Goal: Task Accomplishment & Management: Manage account settings

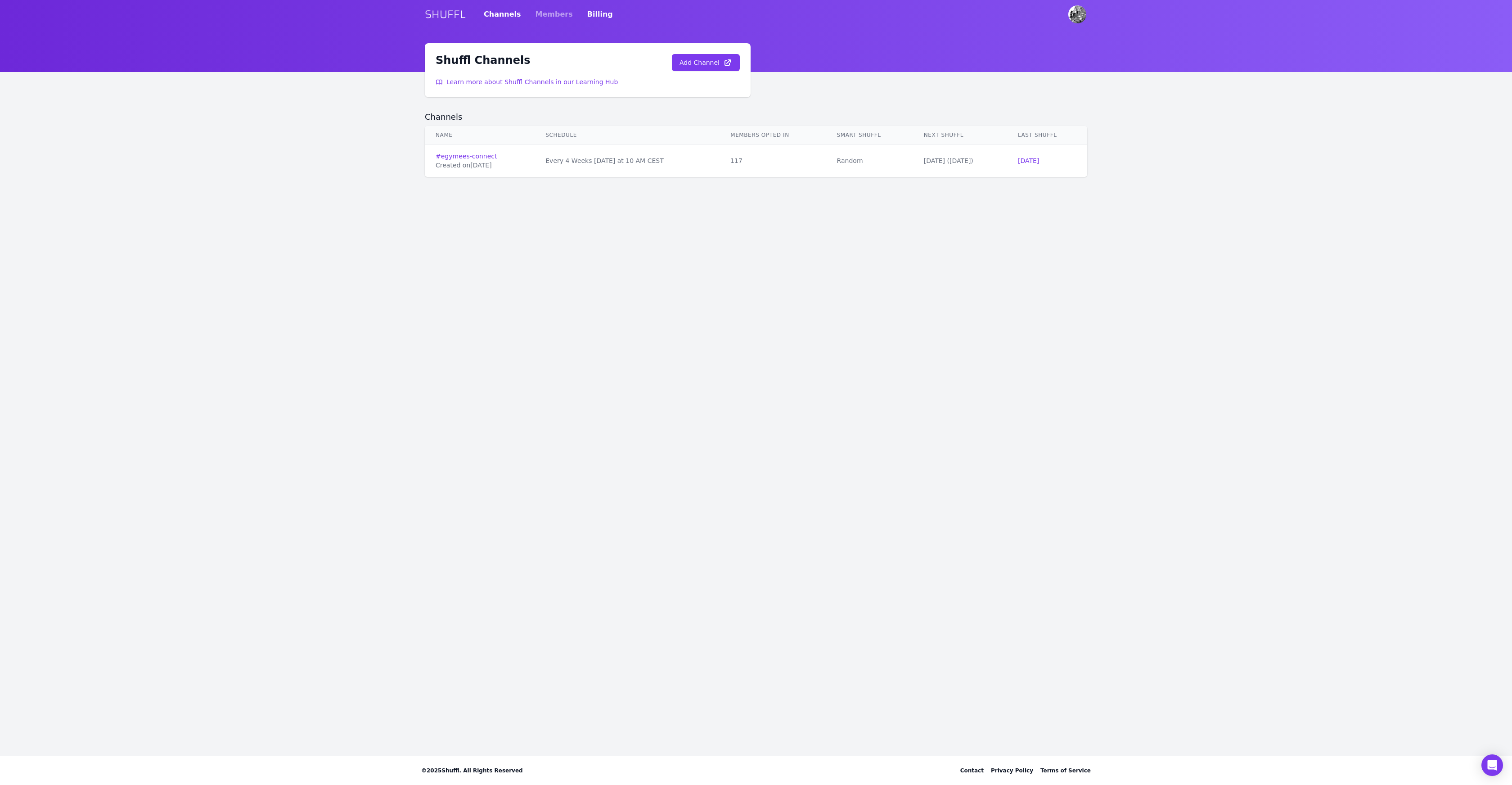
click at [590, 15] on link "Billing" at bounding box center [600, 14] width 26 height 25
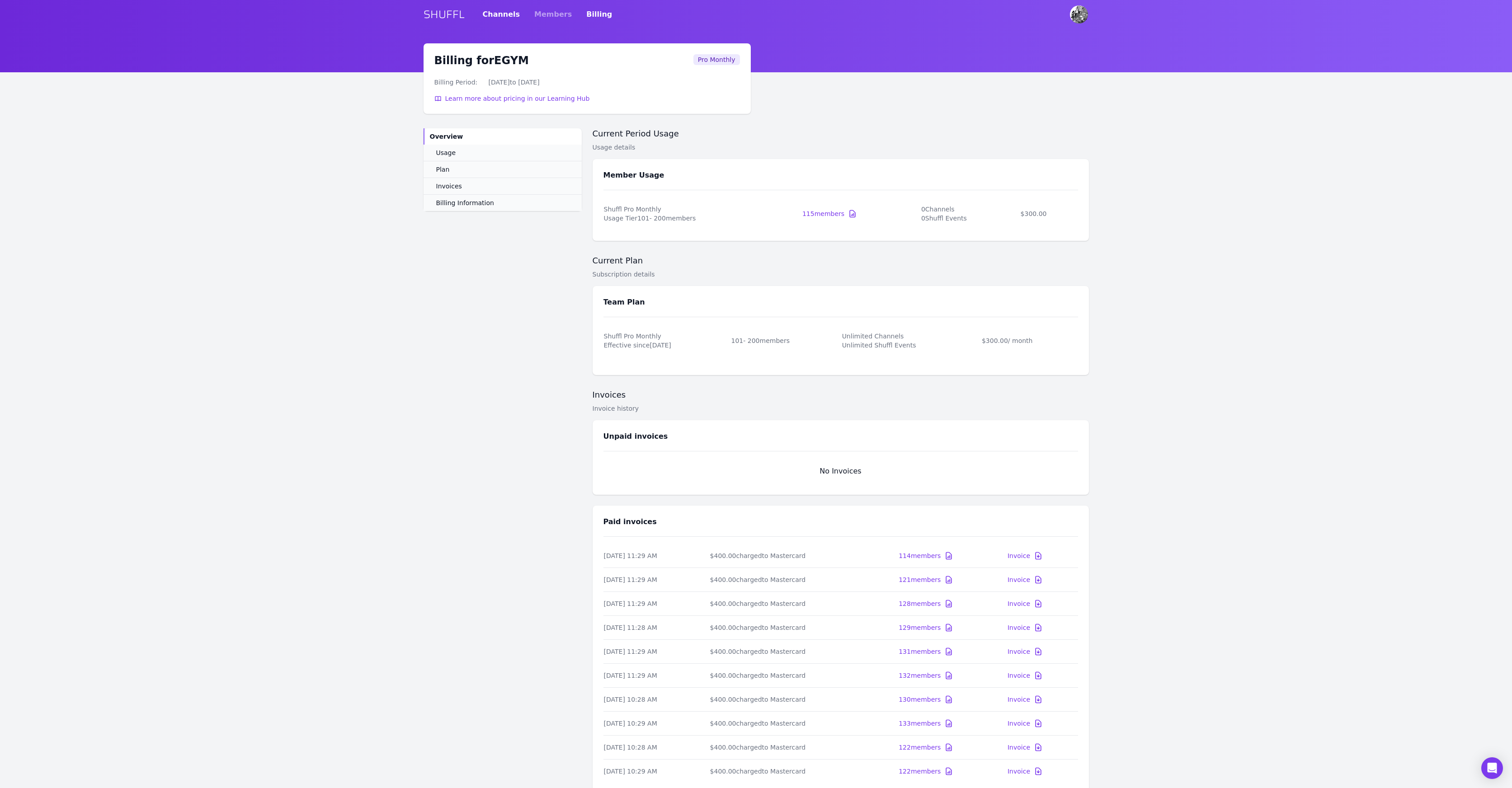
click at [497, 17] on link "Channels" at bounding box center [502, 14] width 38 height 25
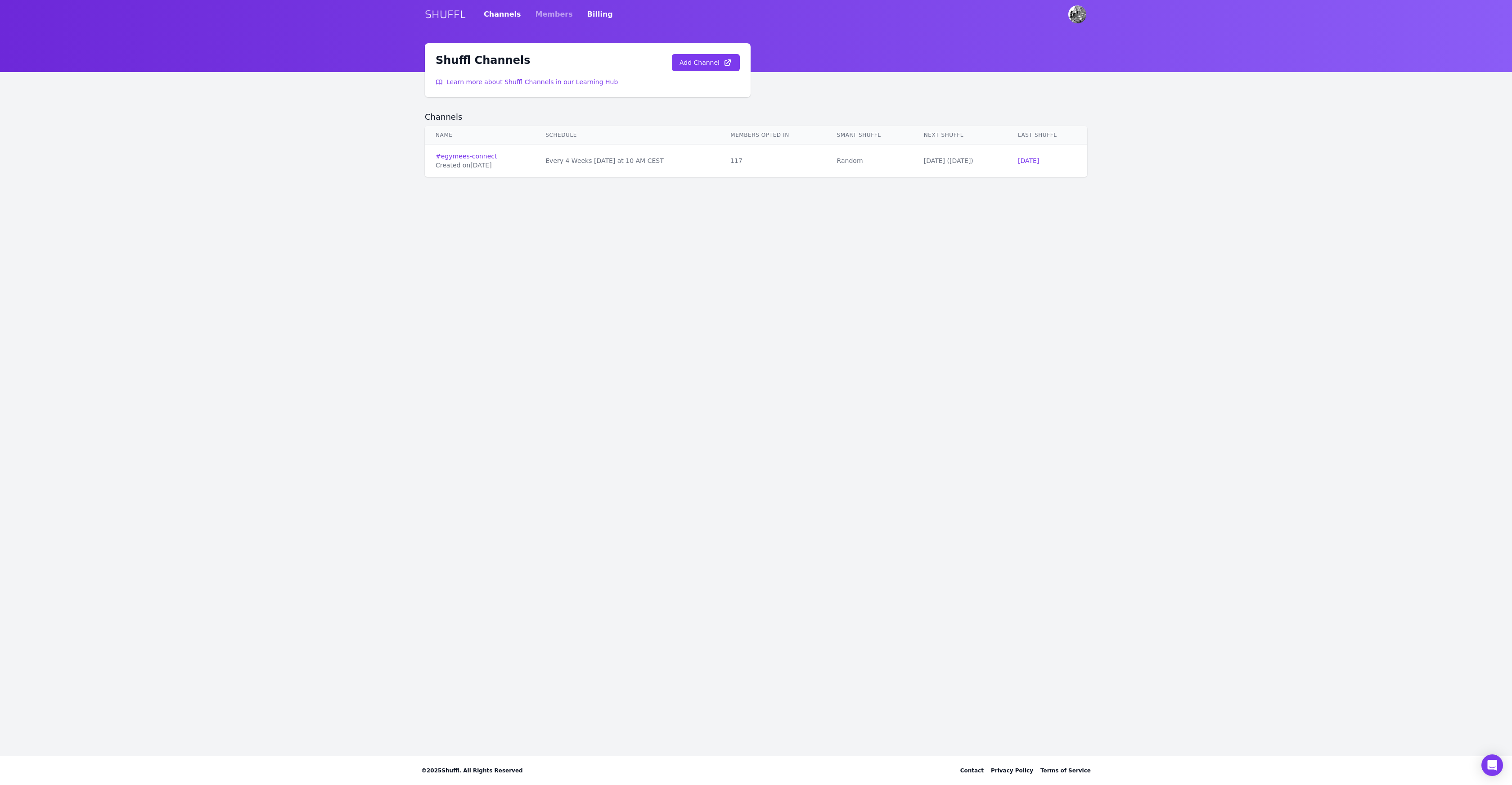
click at [588, 13] on link "Billing" at bounding box center [600, 14] width 26 height 25
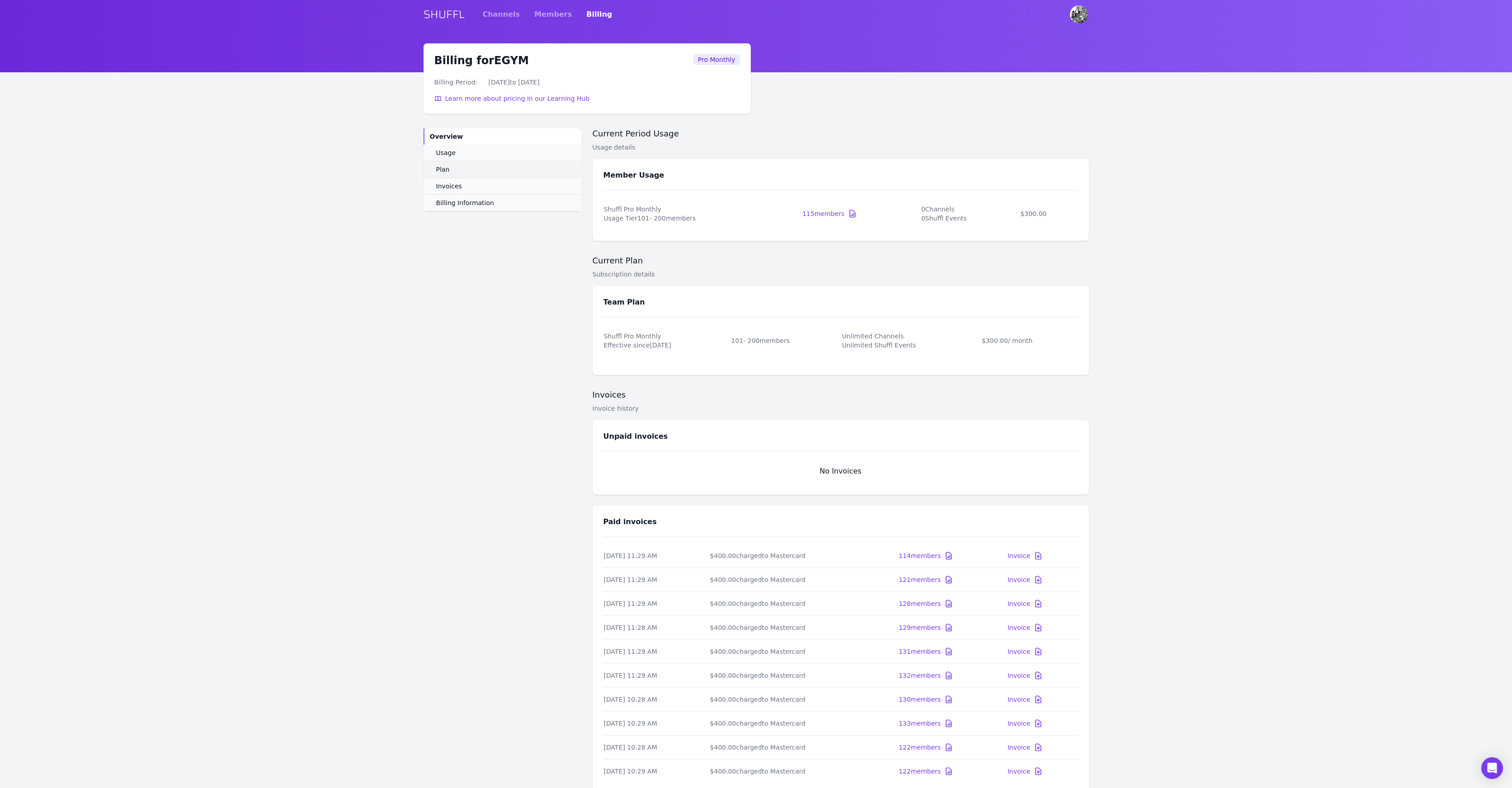
click at [444, 167] on span "Plan" at bounding box center [443, 169] width 14 height 9
click at [719, 61] on span "Pro Monthly" at bounding box center [716, 60] width 47 height 11
click at [1080, 14] on img "User menu" at bounding box center [1079, 14] width 18 height 18
click at [499, 15] on link "Channels" at bounding box center [502, 14] width 38 height 25
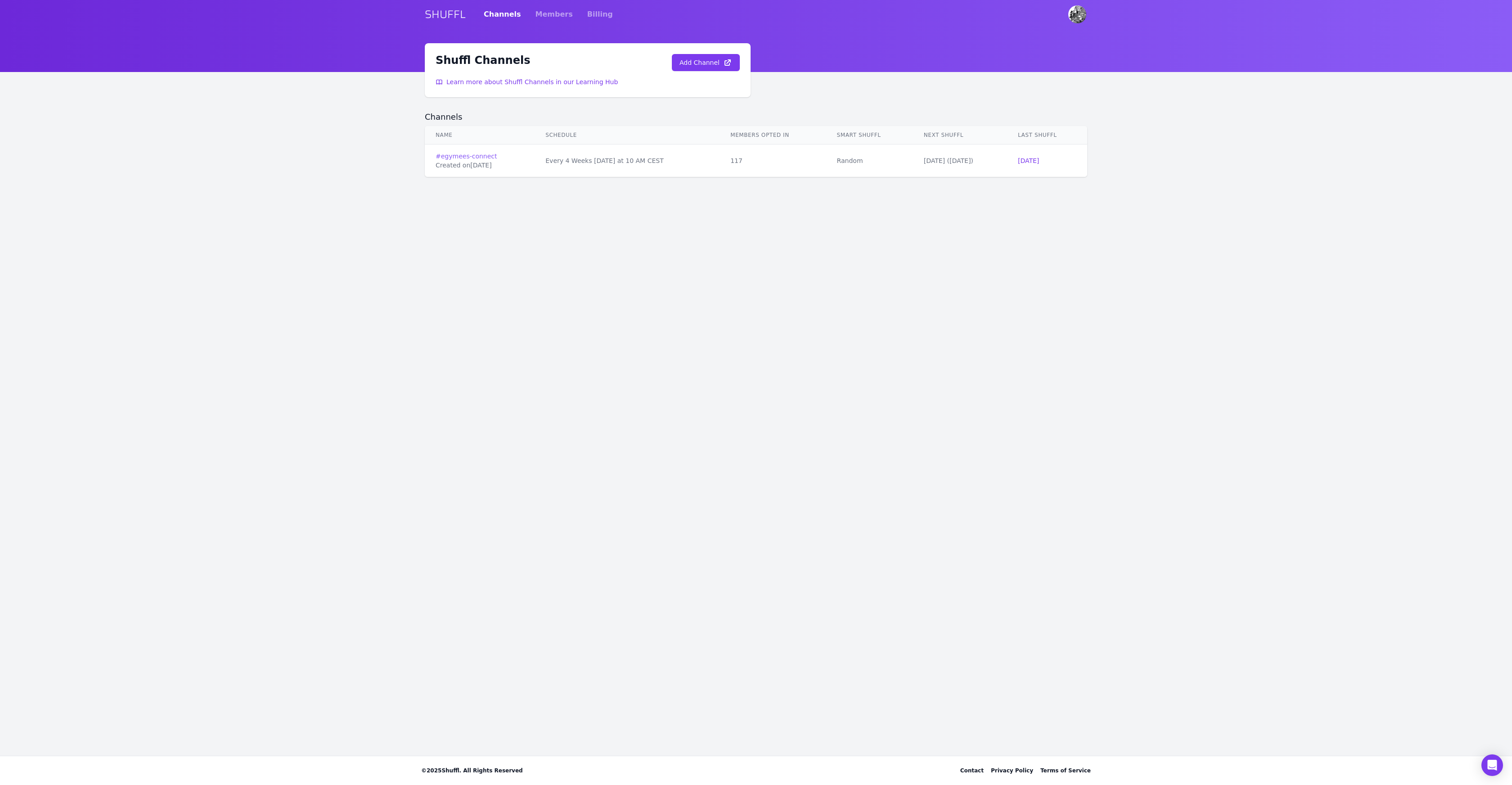
click at [477, 154] on link "# egymees-connect" at bounding box center [480, 156] width 88 height 9
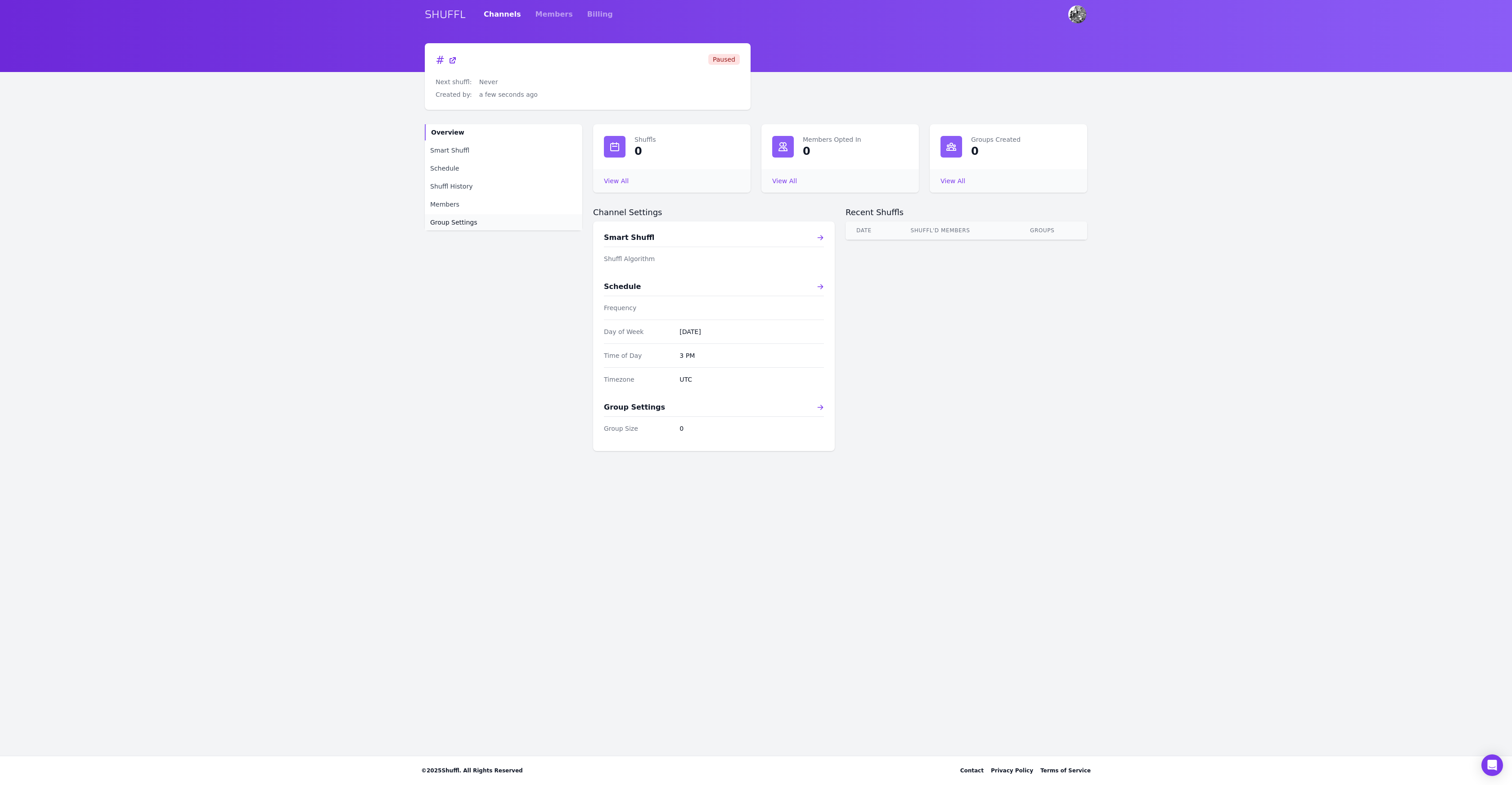
click at [451, 224] on span "Group Settings" at bounding box center [454, 222] width 47 height 9
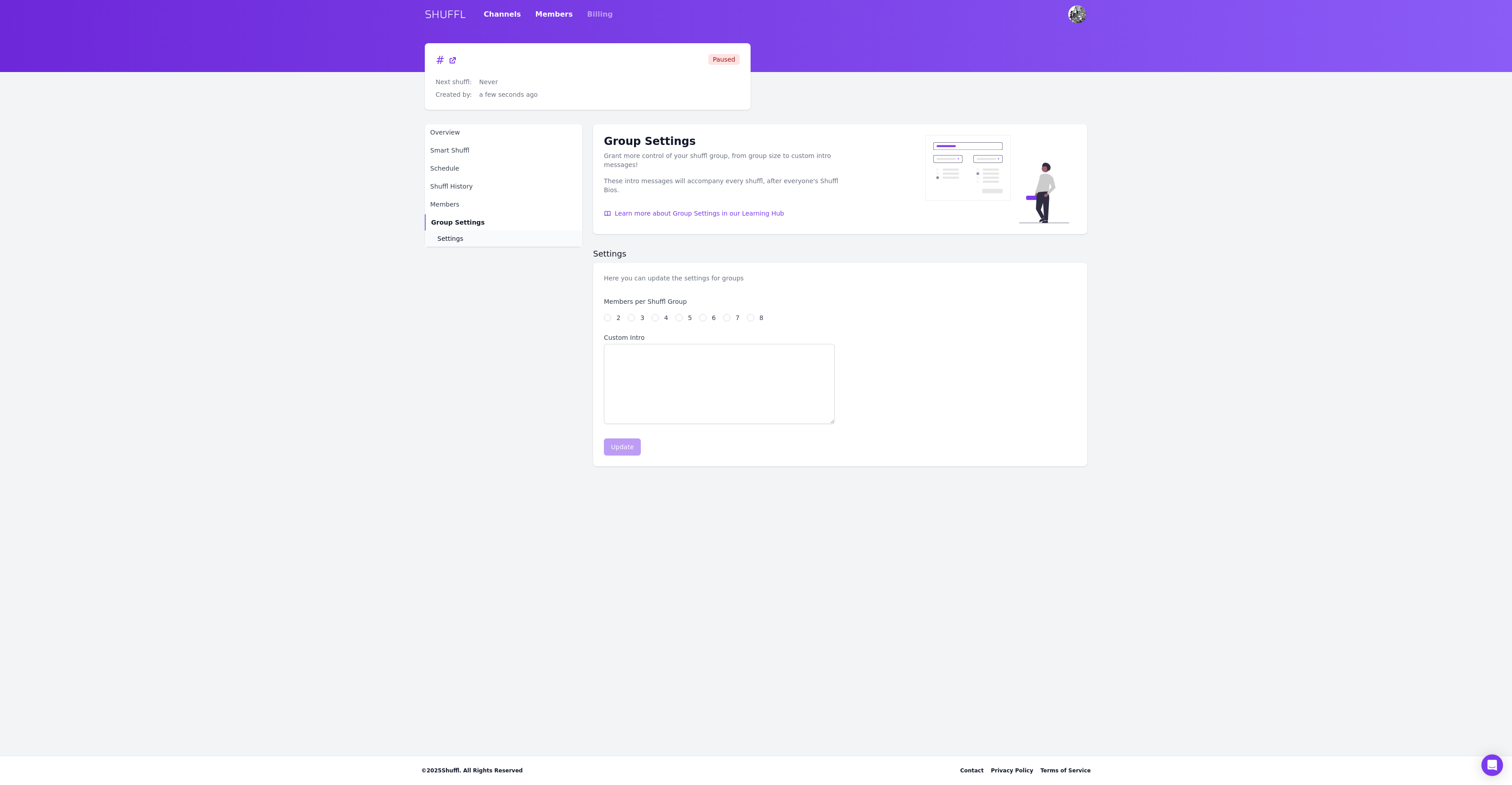
click at [539, 17] on link "Members" at bounding box center [554, 14] width 38 height 25
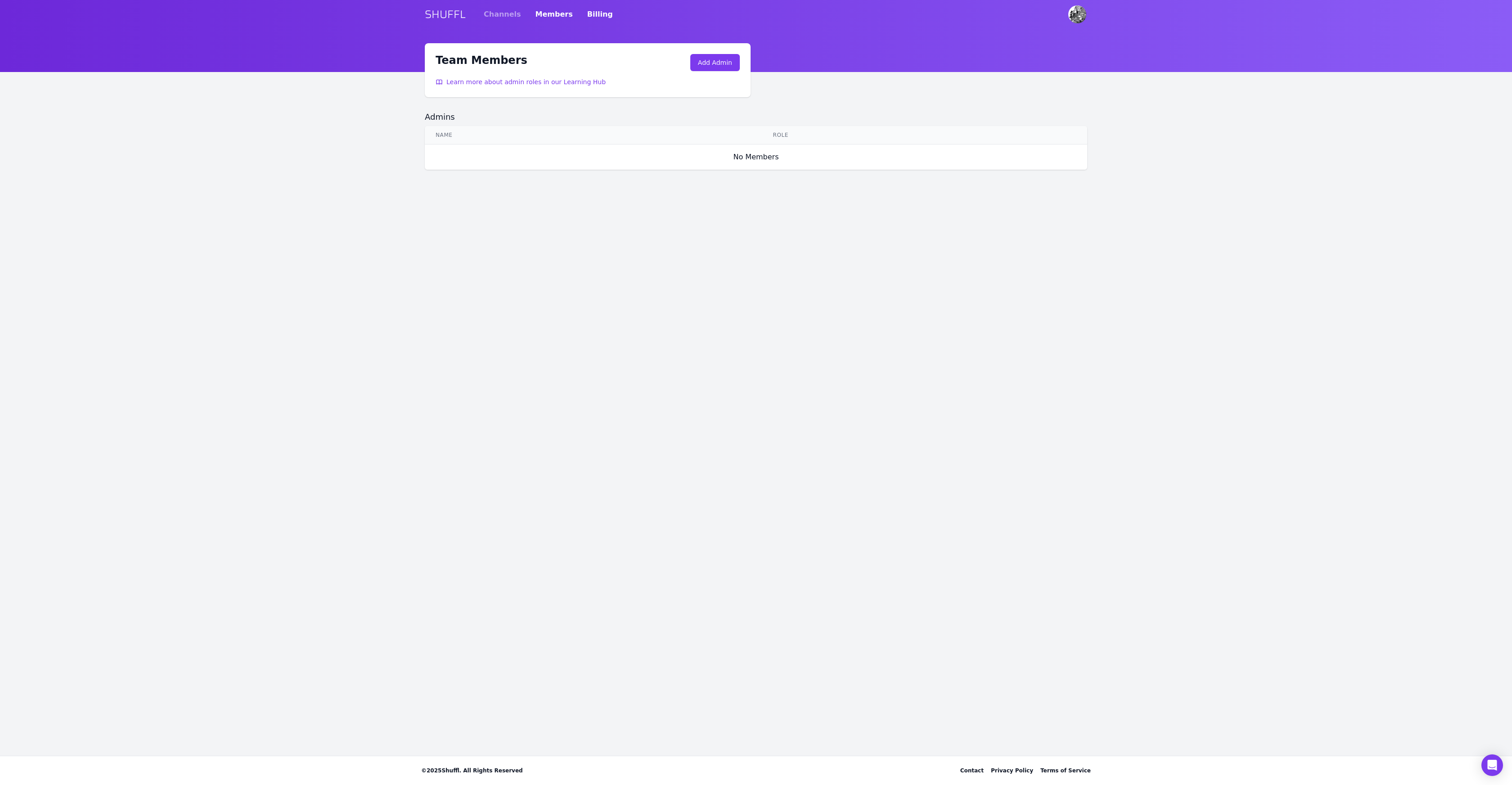
click at [594, 9] on link "Billing" at bounding box center [600, 14] width 26 height 25
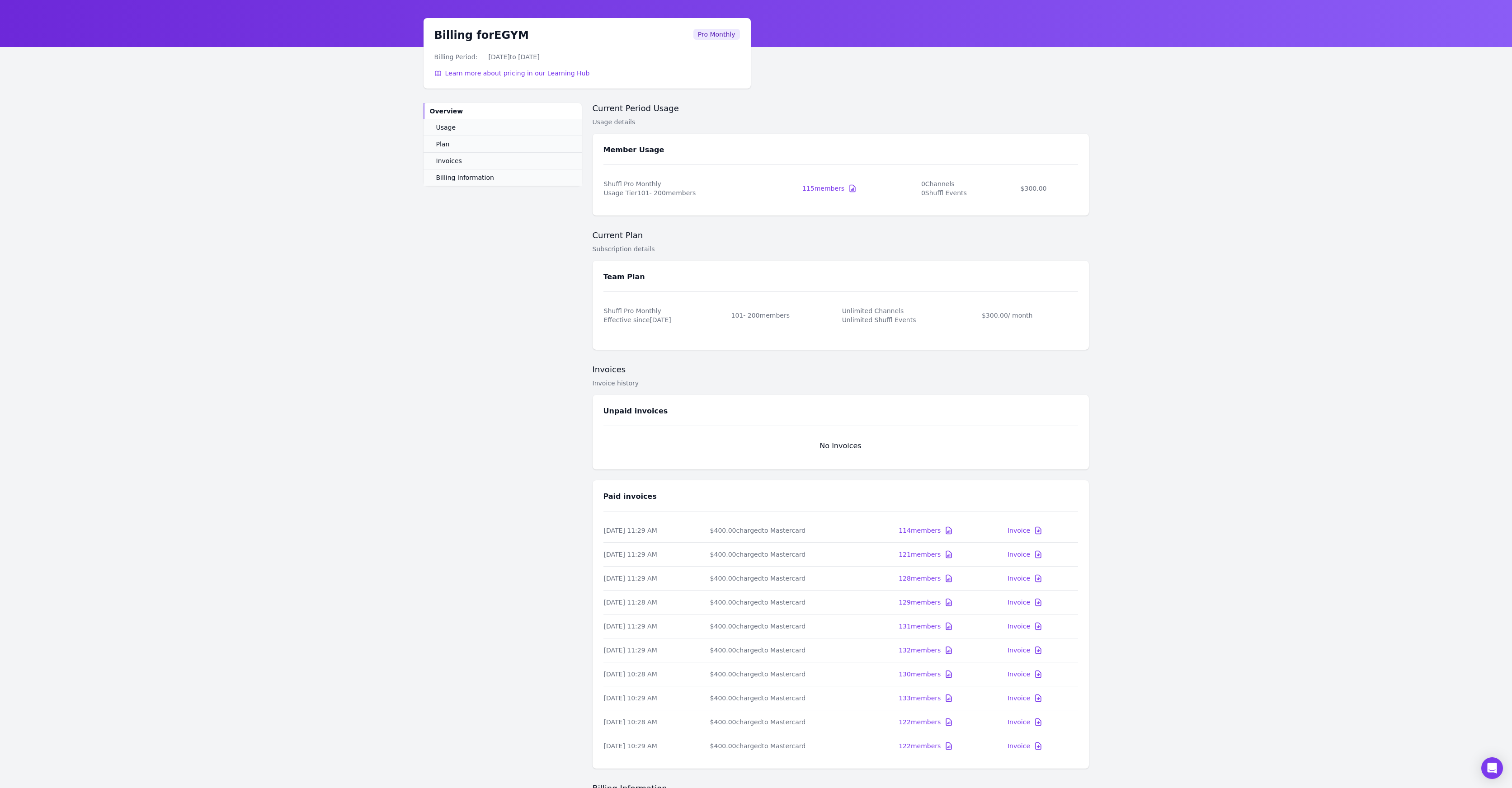
scroll to position [153, 0]
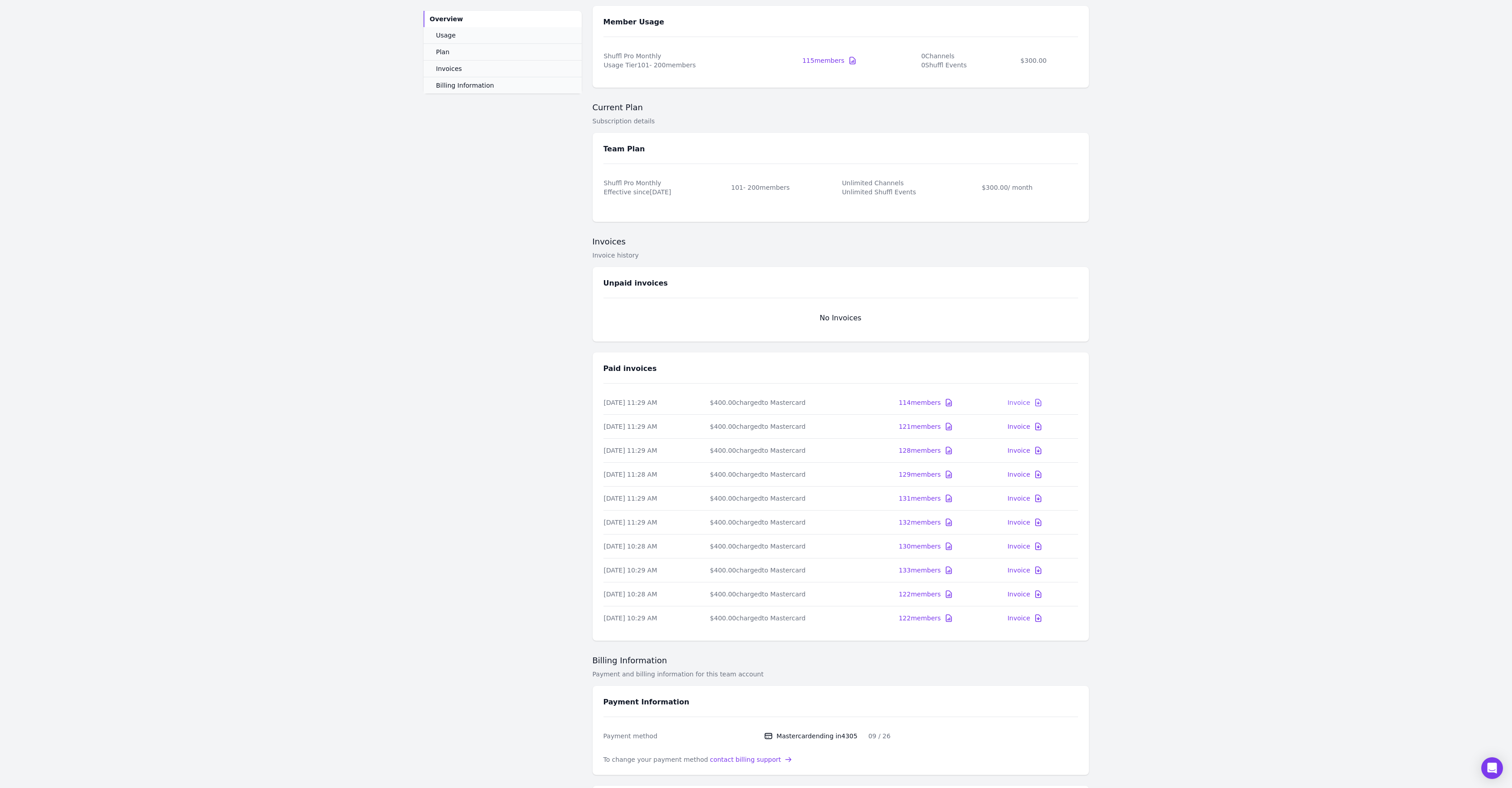
click at [1029, 403] on div "Invoice" at bounding box center [1019, 402] width 22 height 9
